Goal: Task Accomplishment & Management: Use online tool/utility

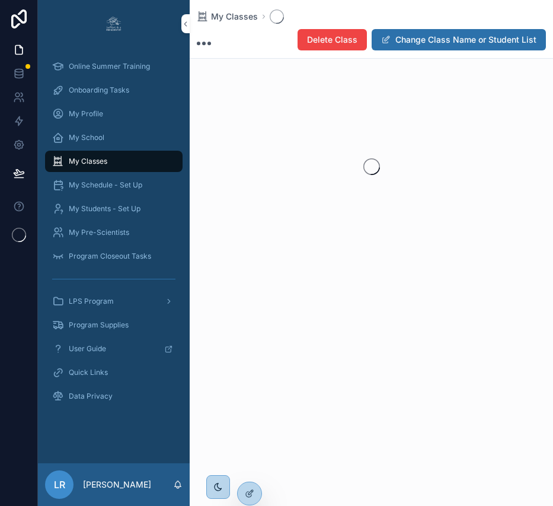
scroll to position [94, 0]
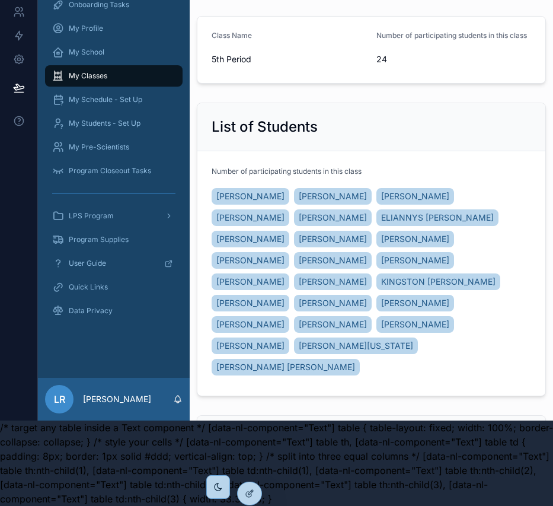
click at [0, 0] on icon at bounding box center [0, 0] width 0 height 0
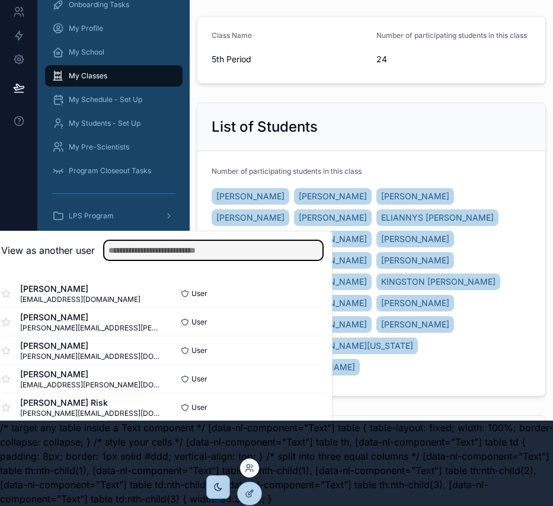
click at [227, 254] on input "text" at bounding box center [213, 250] width 218 height 19
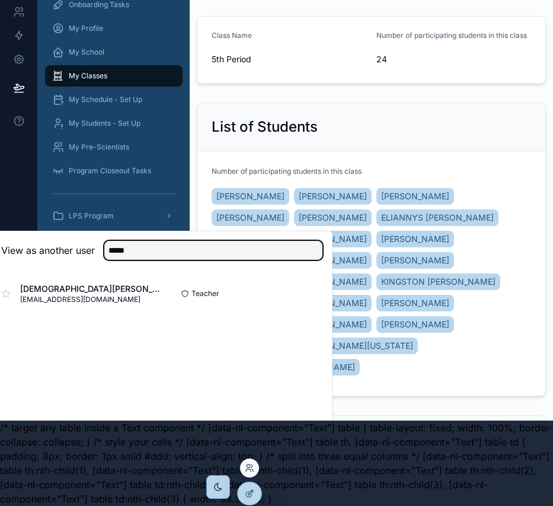
type input "*****"
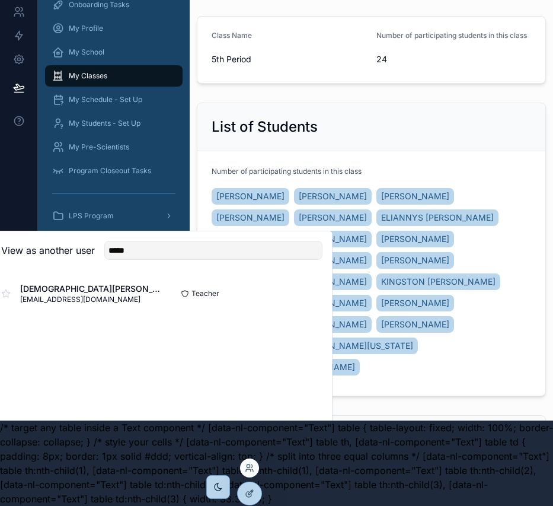
click at [0, 0] on button "Select" at bounding box center [0, 0] width 0 height 0
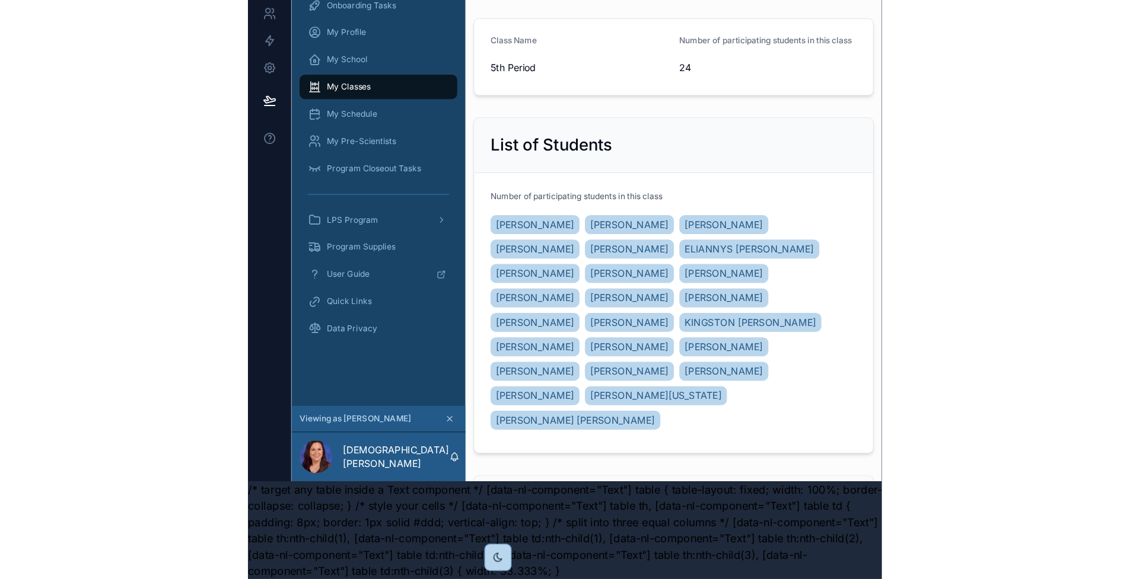
scroll to position [52, 0]
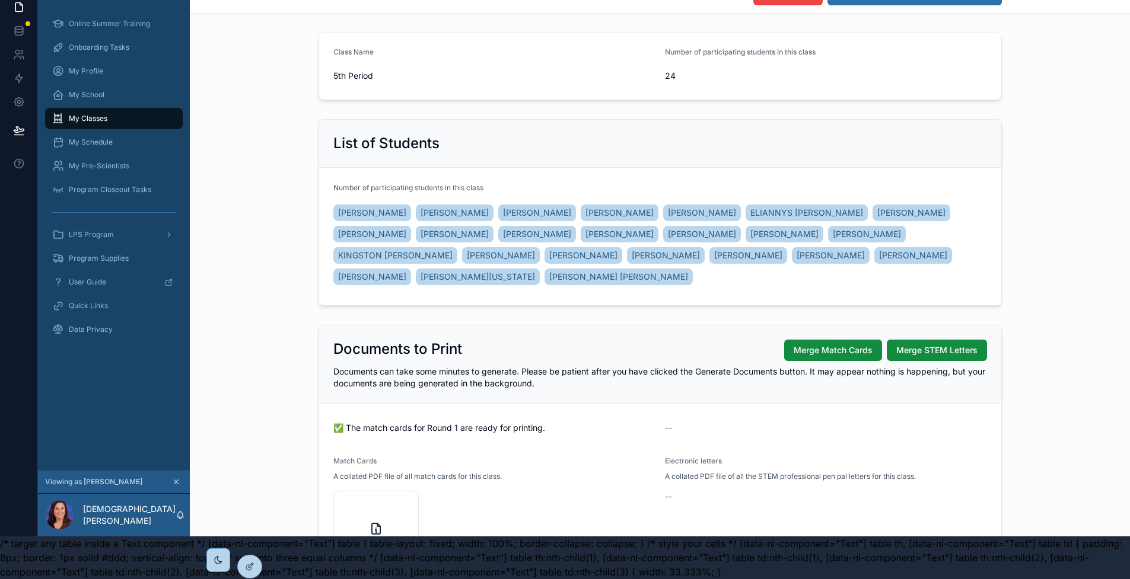
click at [119, 111] on div "My Classes" at bounding box center [113, 118] width 123 height 19
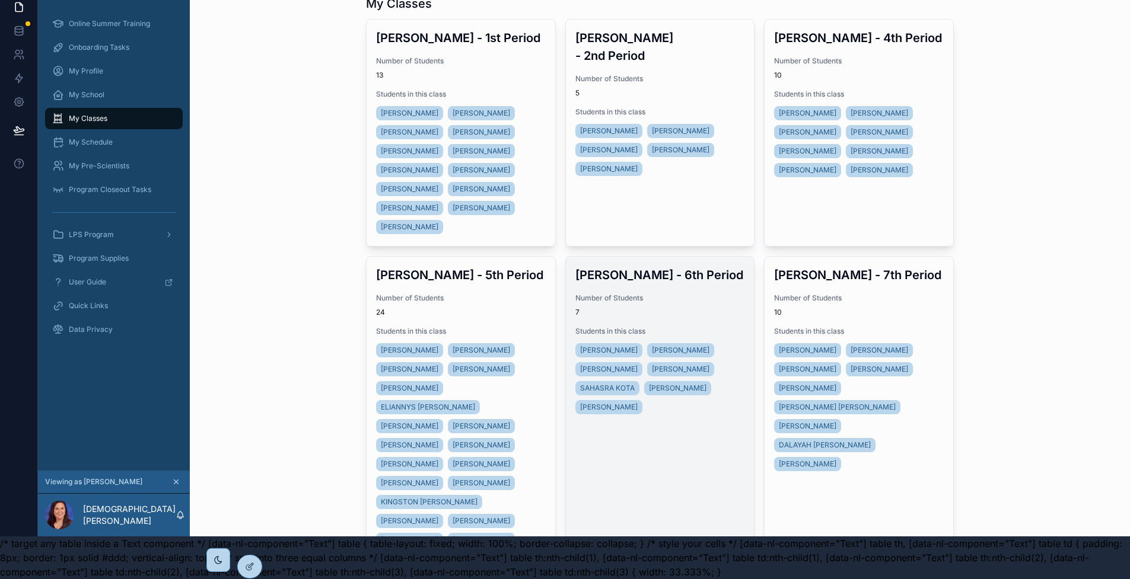
click at [553, 294] on span "Number of Students" at bounding box center [660, 298] width 170 height 9
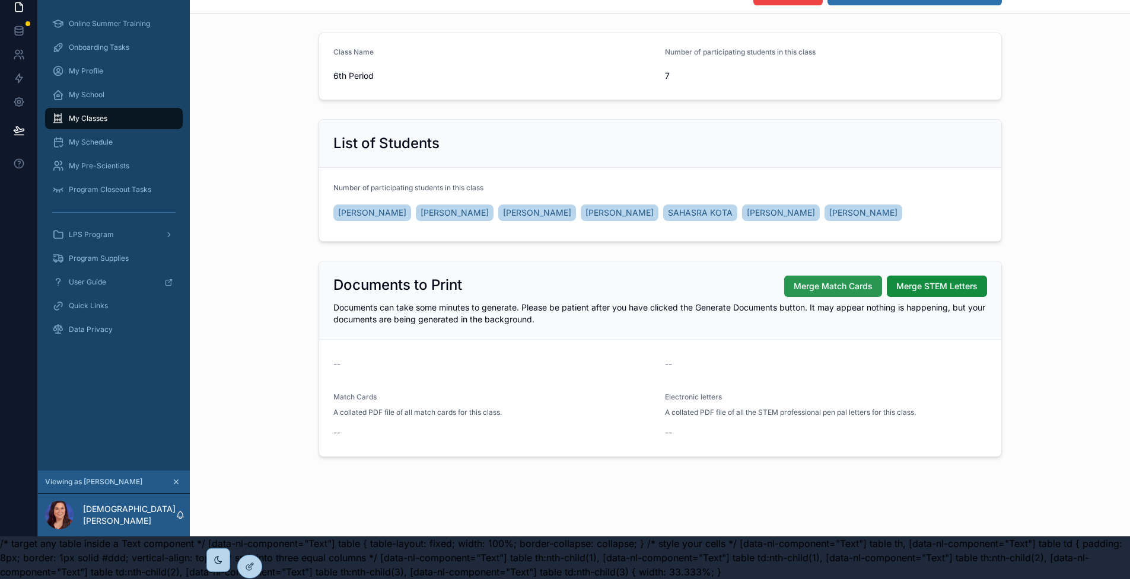
click at [553, 281] on span "Merge Match Cards" at bounding box center [833, 287] width 79 height 12
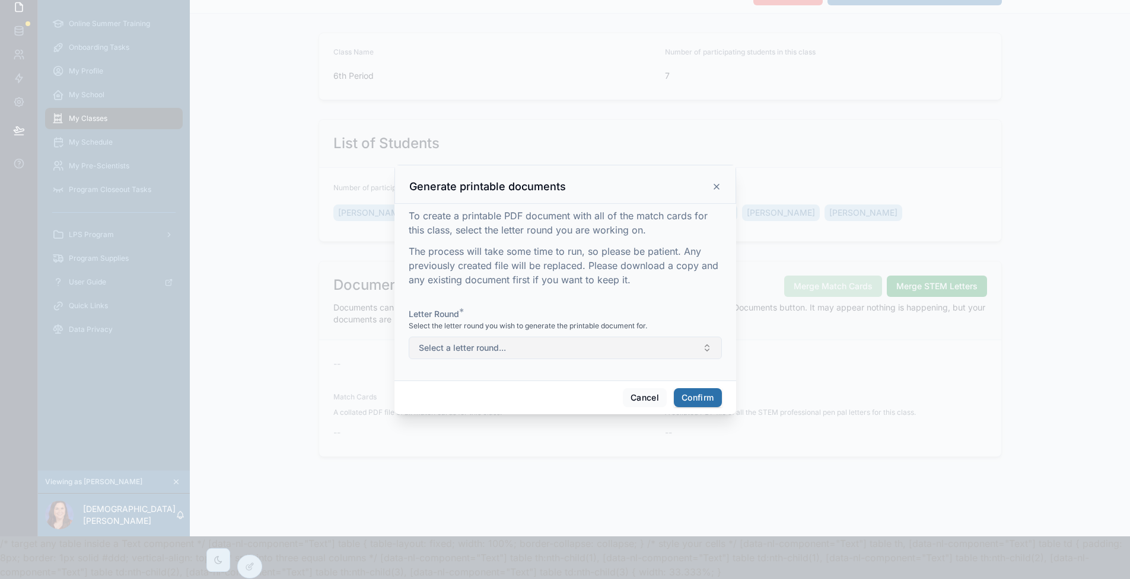
click at [553, 350] on button "Select a letter round..." at bounding box center [565, 348] width 313 height 23
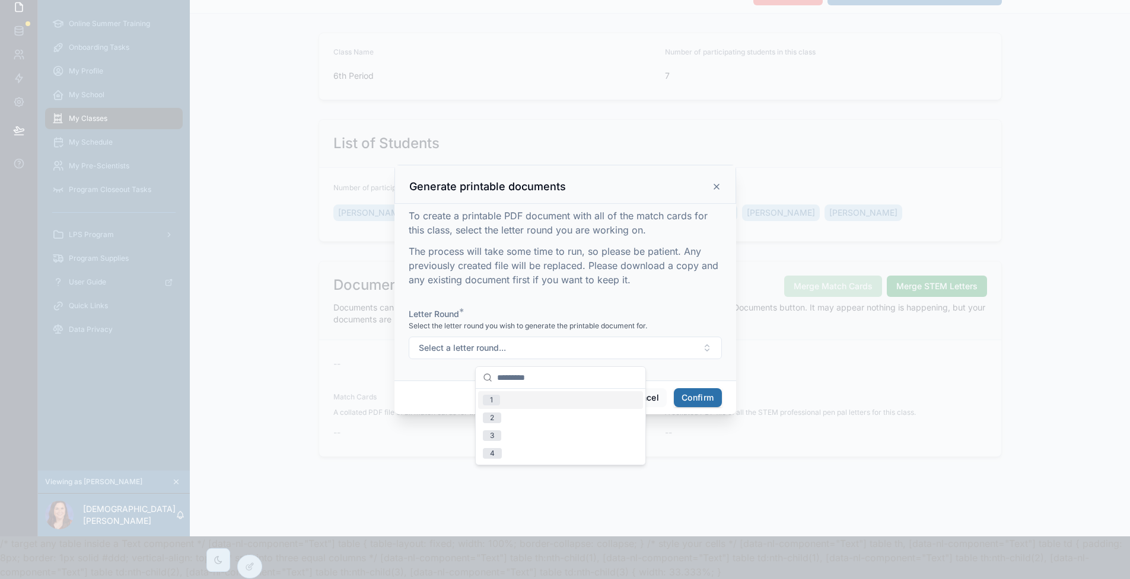
click at [553, 396] on div "1" at bounding box center [560, 400] width 165 height 18
click at [553, 403] on button "Confirm" at bounding box center [697, 397] width 47 height 19
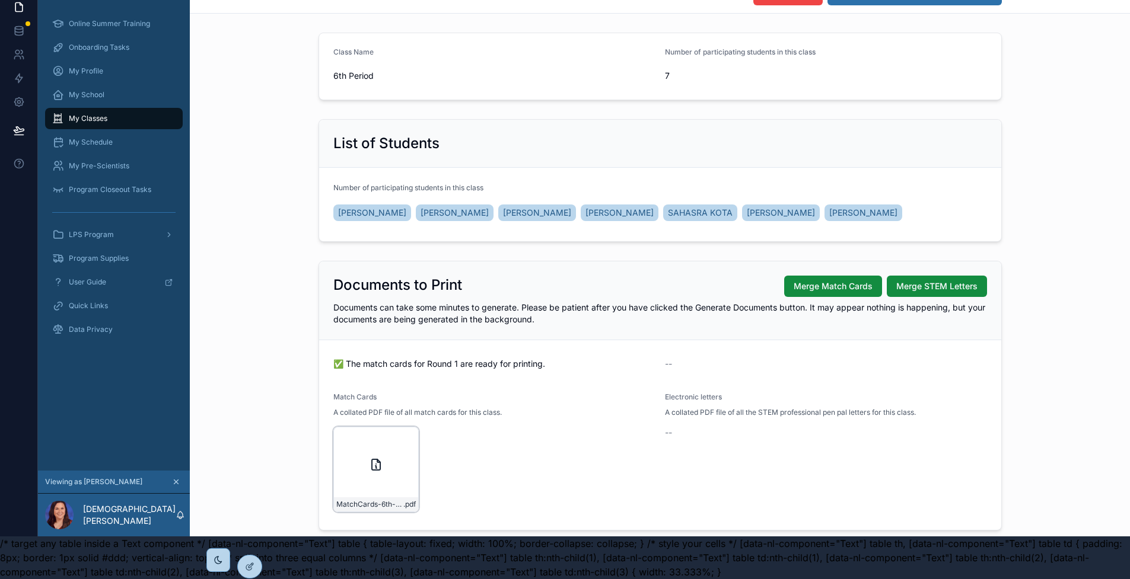
click at [0, 0] on icon "scrollable content" at bounding box center [0, 0] width 0 height 0
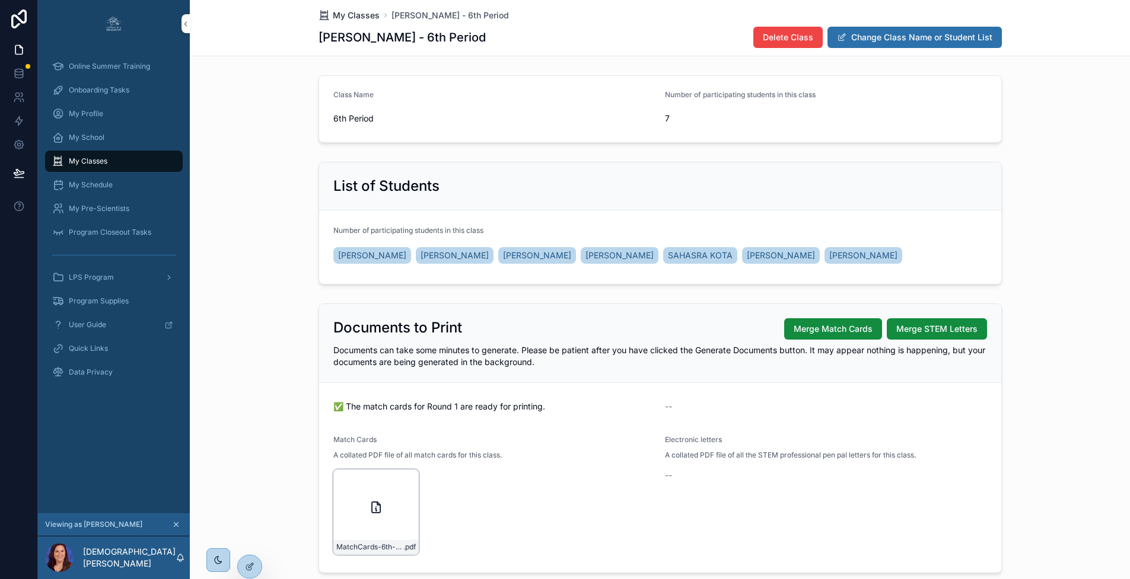
click at [352, 17] on span "My Classes" at bounding box center [356, 15] width 47 height 12
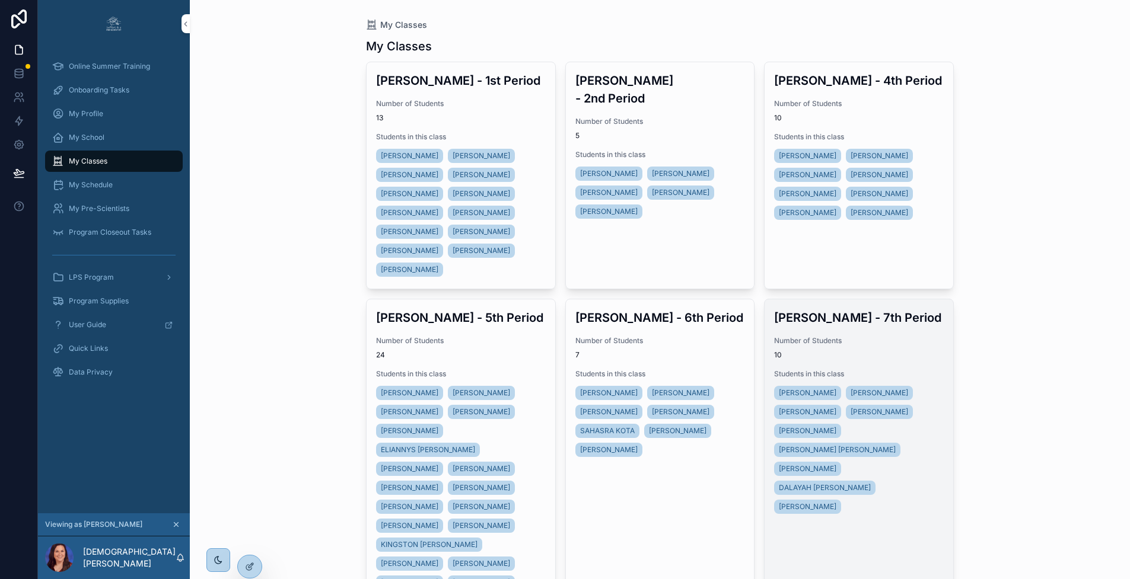
click at [553, 337] on span "Number of Students" at bounding box center [859, 340] width 170 height 9
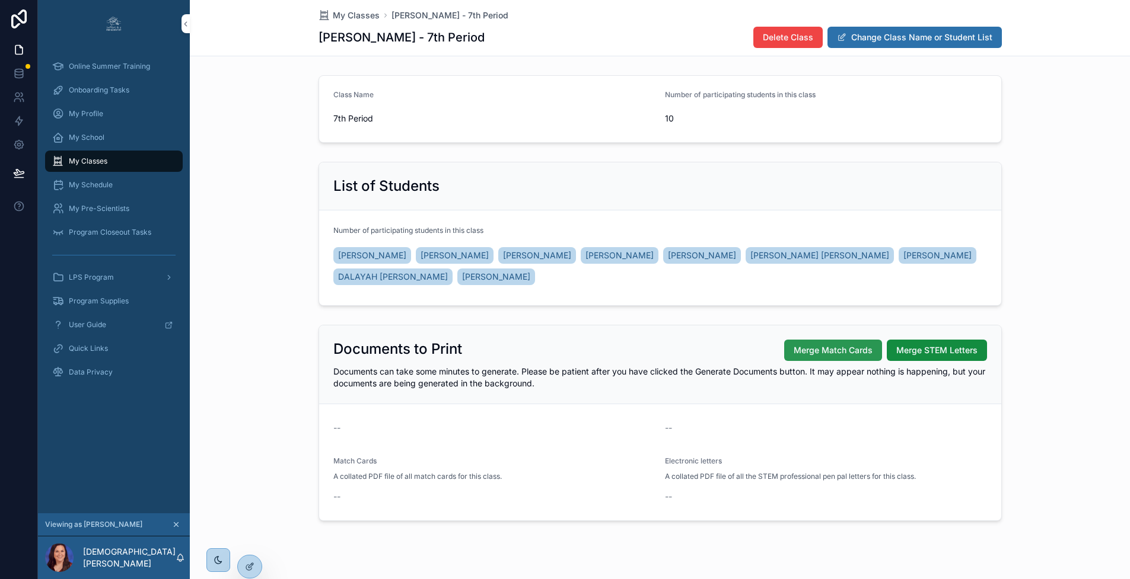
click at [553, 353] on span "Merge Match Cards" at bounding box center [833, 351] width 79 height 12
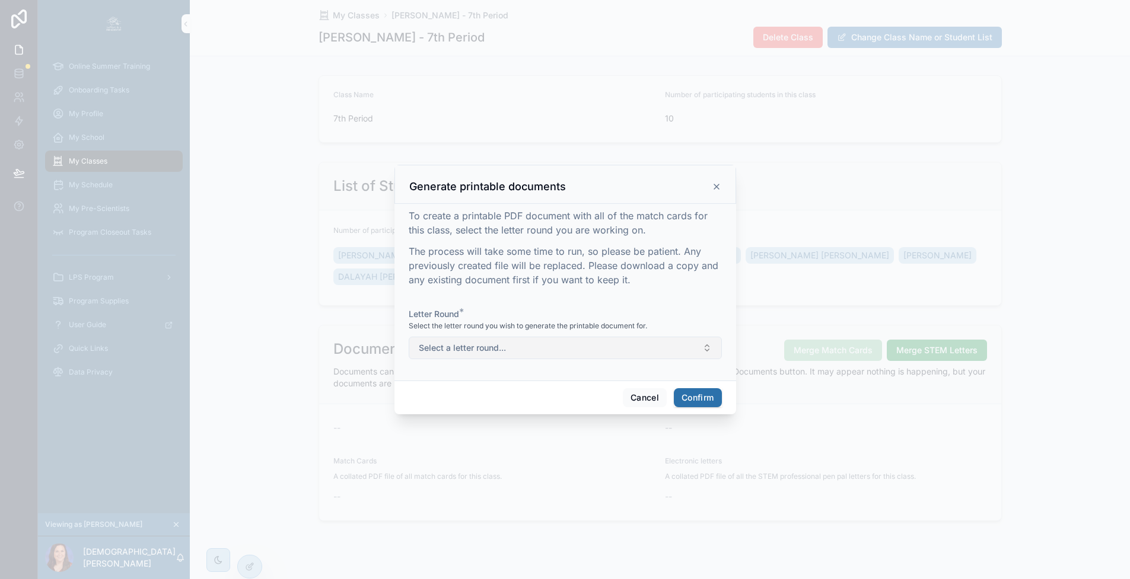
click at [553, 353] on button "Select a letter round..." at bounding box center [565, 348] width 313 height 23
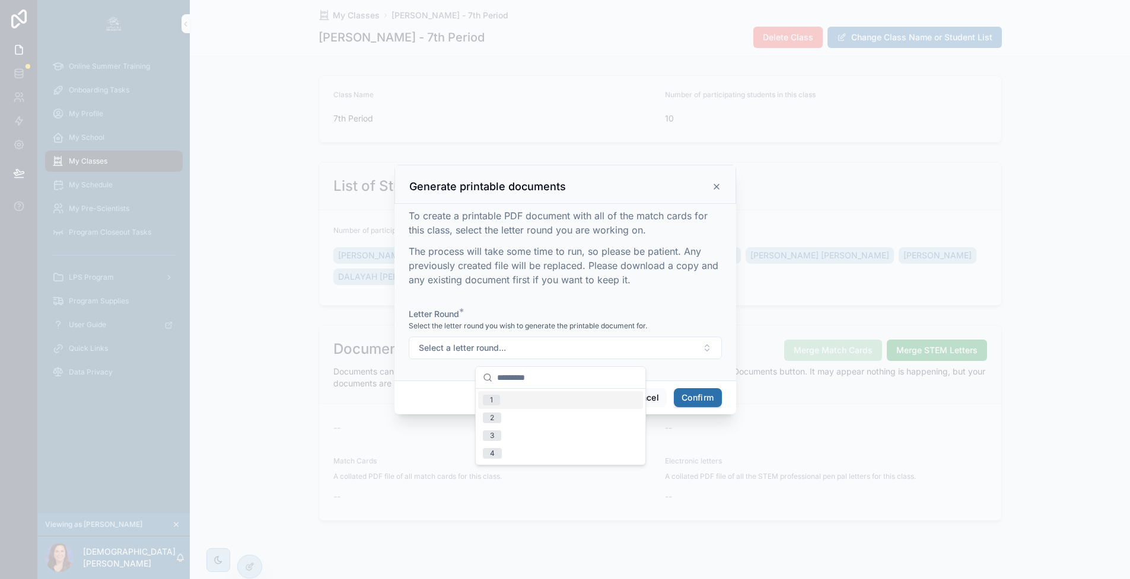
click at [488, 395] on span "1" at bounding box center [491, 400] width 17 height 11
click at [553, 403] on button "Confirm" at bounding box center [697, 397] width 47 height 19
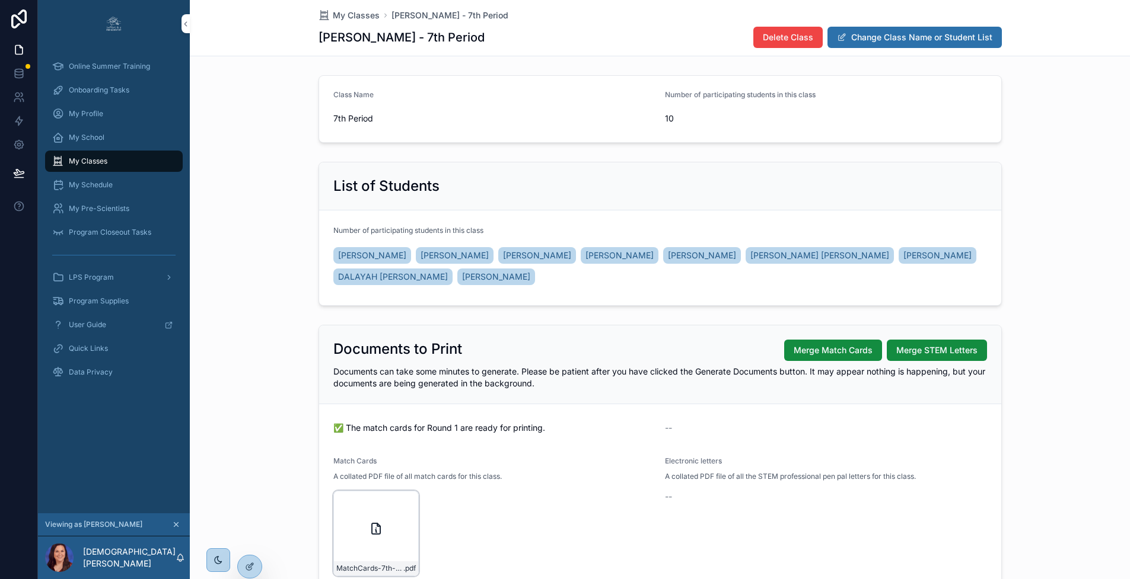
click at [0, 0] on icon "scrollable content" at bounding box center [0, 0] width 0 height 0
